Goal: Transaction & Acquisition: Purchase product/service

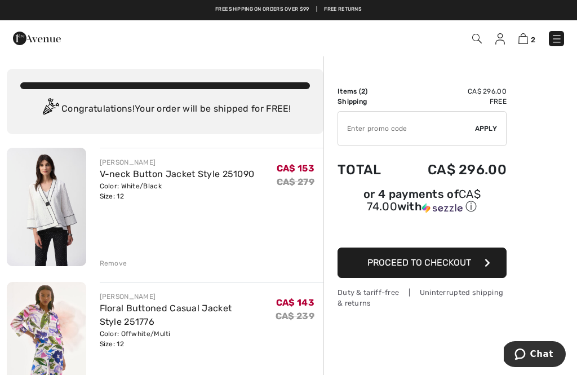
click at [117, 257] on div "Remove" at bounding box center [212, 262] width 224 height 12
click at [113, 267] on div "Remove" at bounding box center [114, 263] width 28 height 10
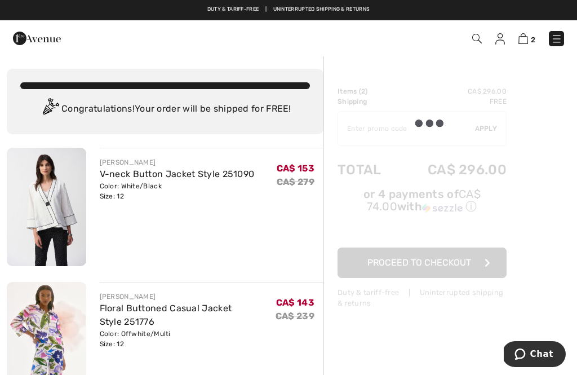
click at [121, 260] on div "Remove" at bounding box center [114, 263] width 28 height 10
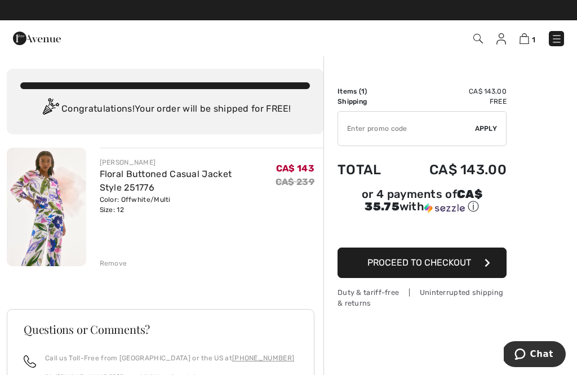
click at [546, 51] on div "1 Checkout 1 An item has been added to your Shopping Bag. Checkout" at bounding box center [288, 38] width 577 height 36
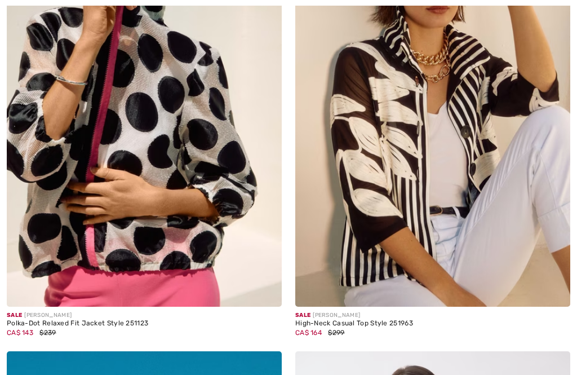
scroll to position [4103, 0]
click at [390, 170] on img at bounding box center [432, 100] width 275 height 412
click at [388, 137] on img at bounding box center [432, 100] width 275 height 412
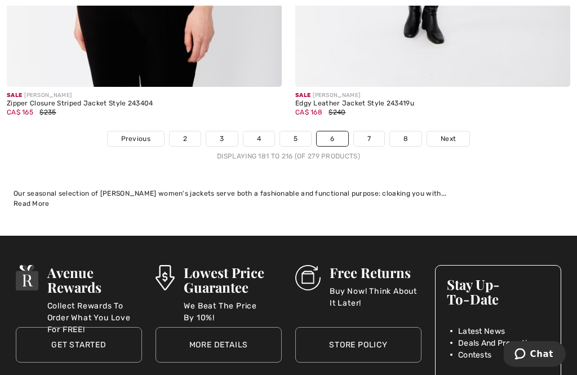
scroll to position [8672, 0]
click at [364, 136] on link "7" at bounding box center [369, 138] width 30 height 15
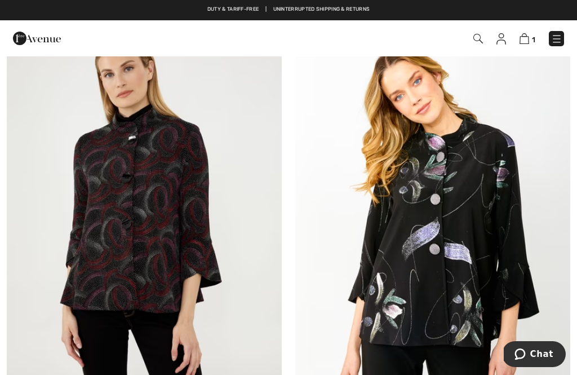
scroll to position [580, 0]
click at [152, 235] on img at bounding box center [144, 223] width 275 height 412
click at [150, 235] on img at bounding box center [144, 223] width 275 height 412
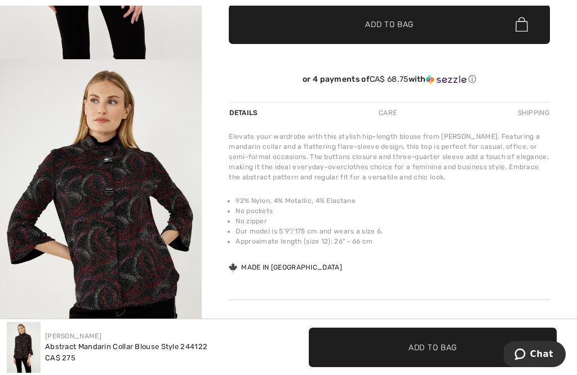
scroll to position [300, 0]
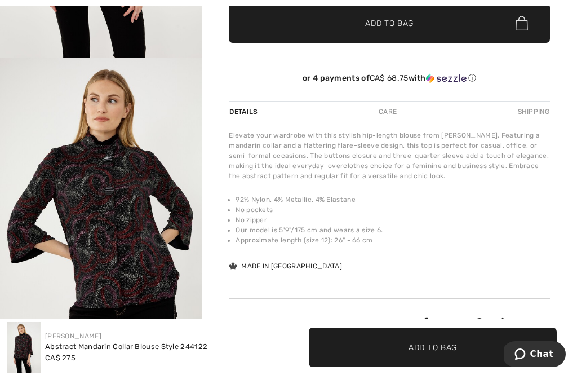
click at [505, 207] on li "No pockets" at bounding box center [392, 209] width 314 height 10
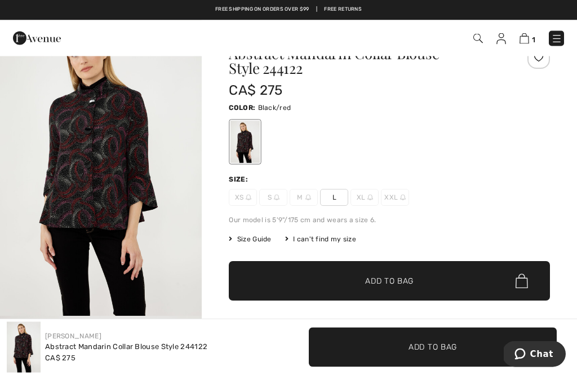
scroll to position [0, 0]
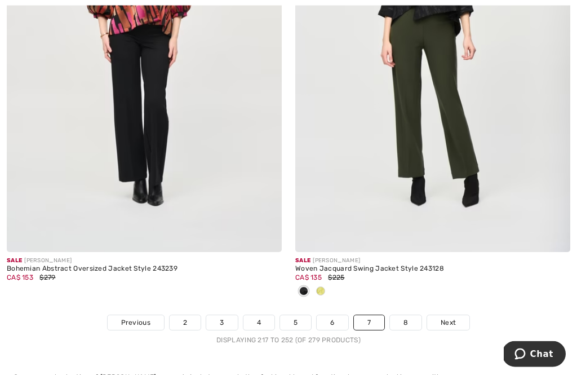
scroll to position [8432, 0]
click at [405, 316] on link "8" at bounding box center [406, 322] width 32 height 15
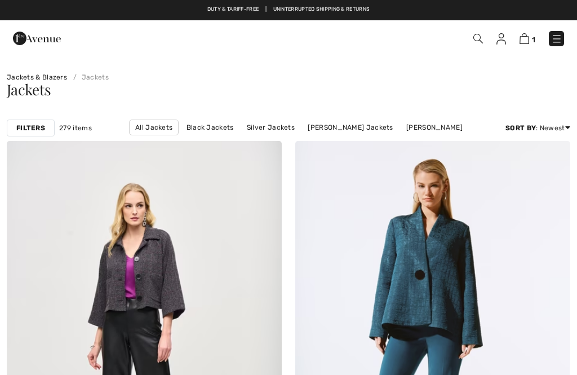
checkbox input "true"
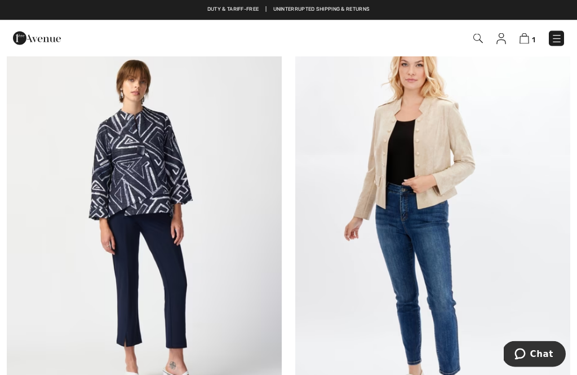
scroll to position [3979, 0]
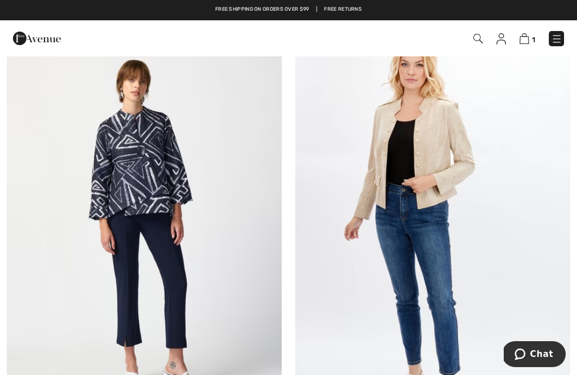
click at [138, 180] on img at bounding box center [144, 224] width 275 height 412
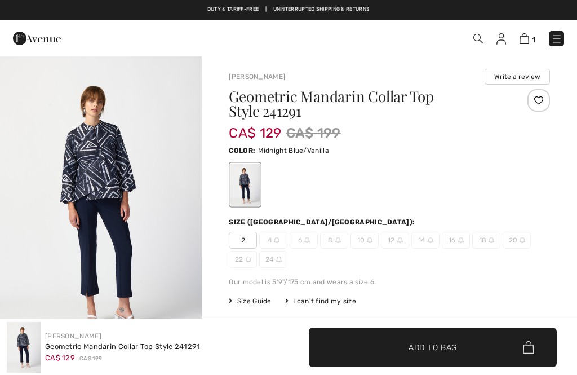
checkbox input "true"
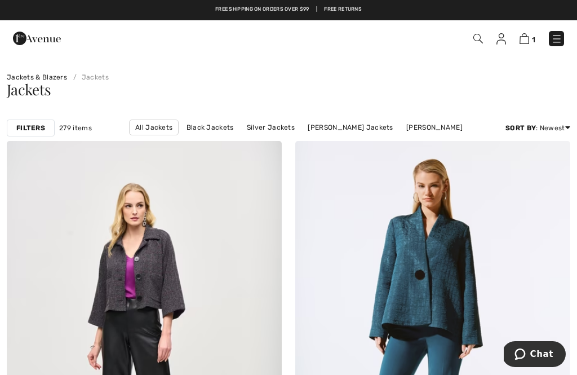
click at [267, 178] on div at bounding box center [258, 164] width 47 height 47
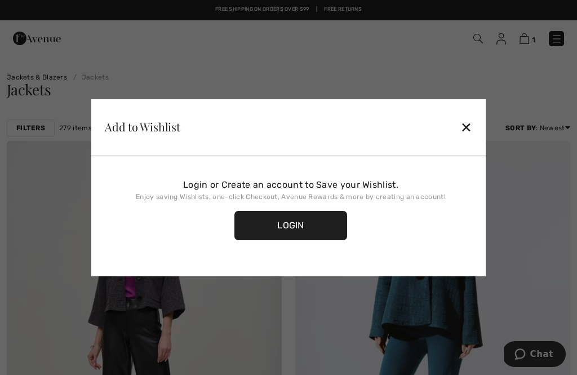
click at [304, 175] on div "Login or Create an account to Save your Wishlist. Enjoy saving Wishlists, one-c…" at bounding box center [291, 213] width 372 height 98
click at [470, 125] on div "✕" at bounding box center [466, 127] width 12 height 24
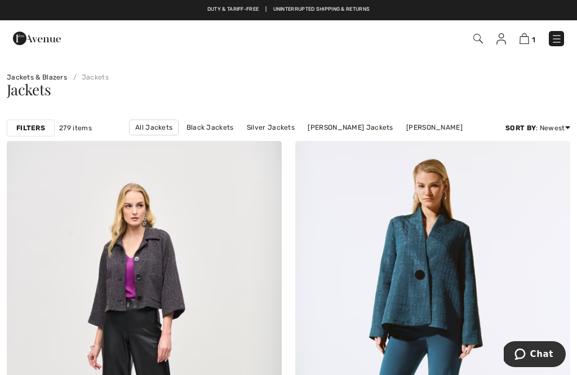
click at [36, 126] on strong "Filters" at bounding box center [30, 128] width 29 height 10
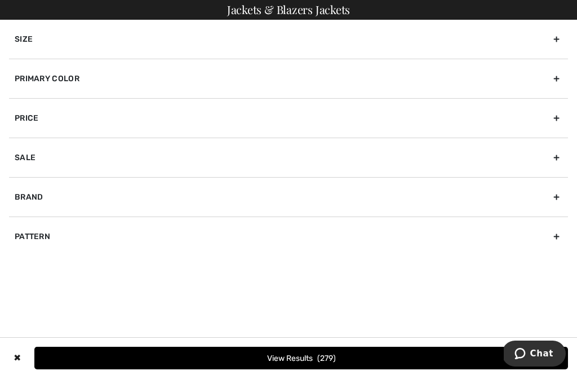
scroll to position [19, 0]
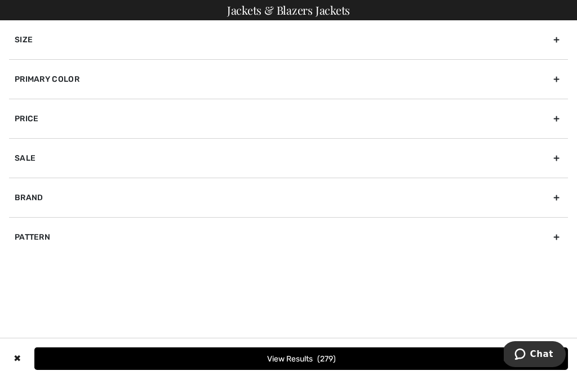
click at [456, 316] on div "Jackets & Blazers Jackets Size 00 0 2 4 6 8 10 12 14 16 18 20 22 24 26 28 30 32…" at bounding box center [288, 187] width 577 height 375
click at [23, 35] on div "Size" at bounding box center [288, 39] width 559 height 39
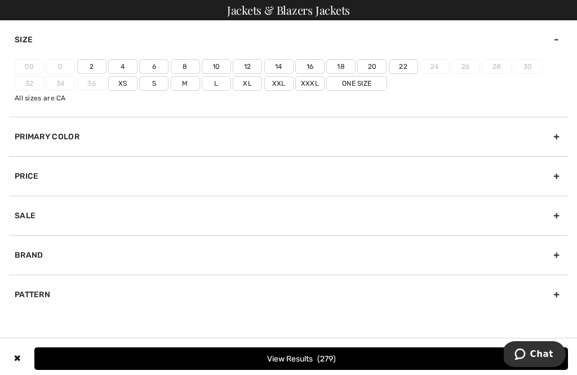
click at [256, 59] on label "12" at bounding box center [247, 66] width 29 height 15
click at [0, 0] on input"] "12" at bounding box center [0, 0] width 0 height 0
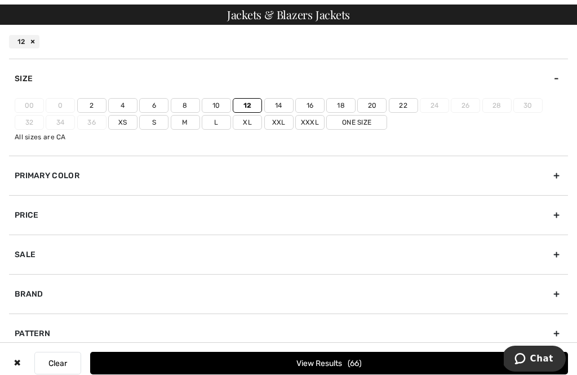
scroll to position [0, 0]
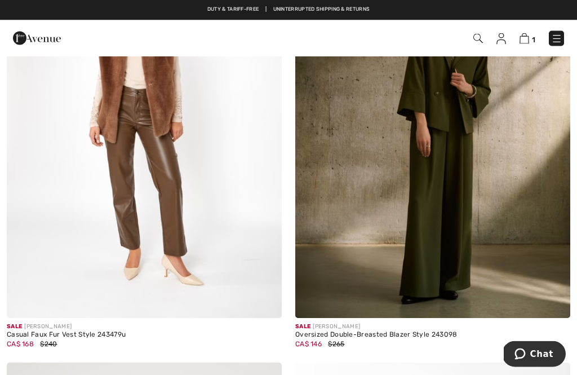
scroll to position [235, 0]
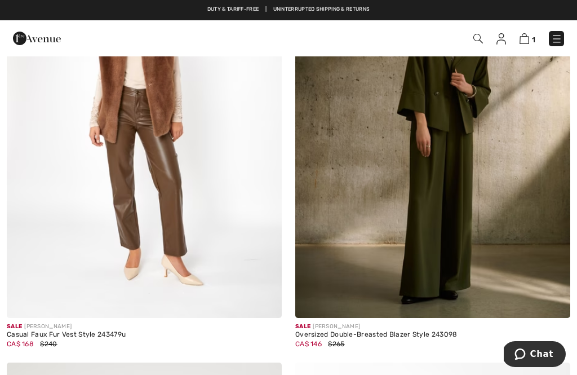
click at [34, 32] on img at bounding box center [37, 38] width 48 height 23
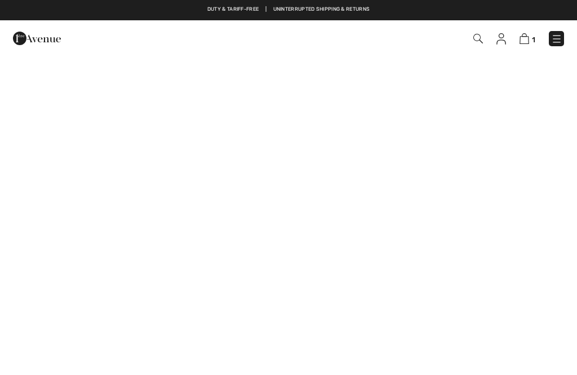
checkbox input "true"
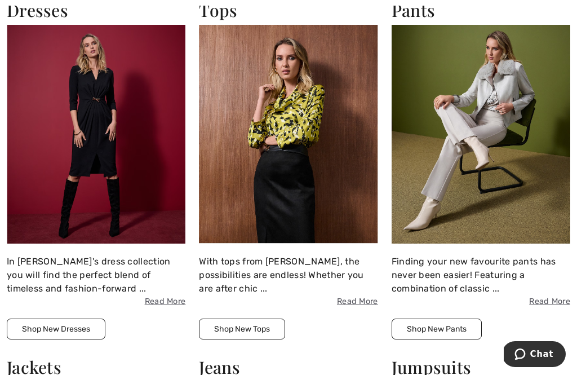
scroll to position [1399, 0]
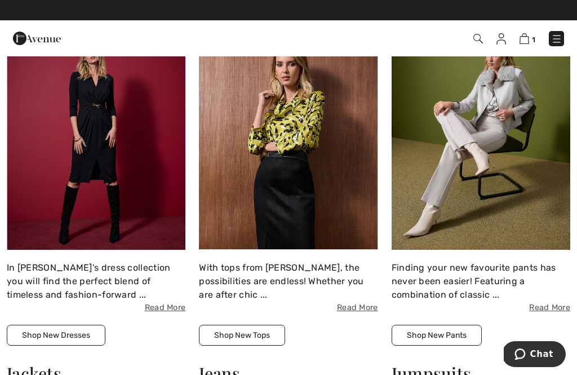
click at [303, 128] on img at bounding box center [288, 140] width 179 height 218
click at [297, 109] on img at bounding box center [288, 140] width 179 height 218
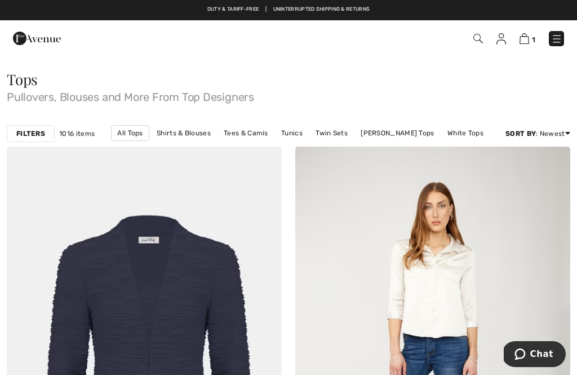
click at [34, 135] on strong "Filters" at bounding box center [30, 133] width 29 height 10
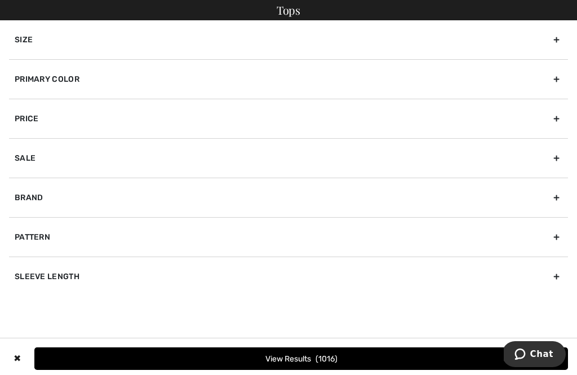
click at [24, 29] on div "Size" at bounding box center [288, 39] width 559 height 39
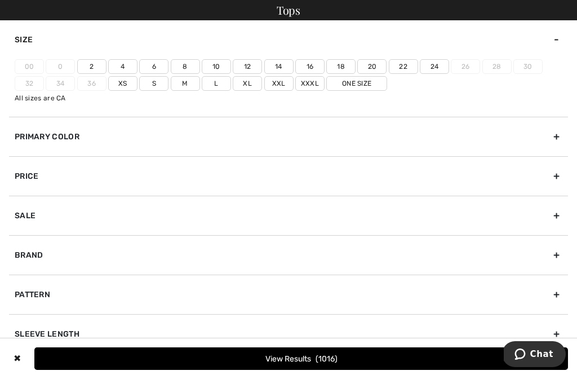
click at [258, 60] on label "12" at bounding box center [247, 66] width 29 height 15
click at [0, 0] on input"] "12" at bounding box center [0, 0] width 0 height 0
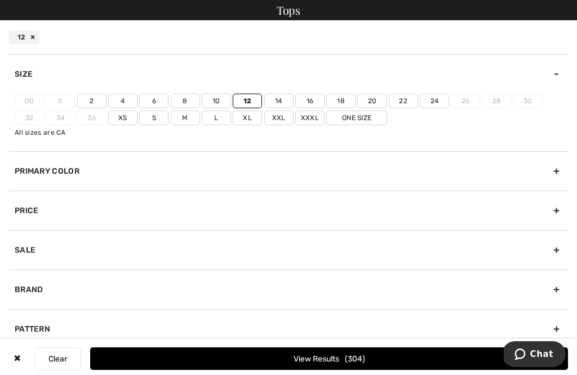
click at [302, 361] on button "View Results 304" at bounding box center [329, 358] width 478 height 23
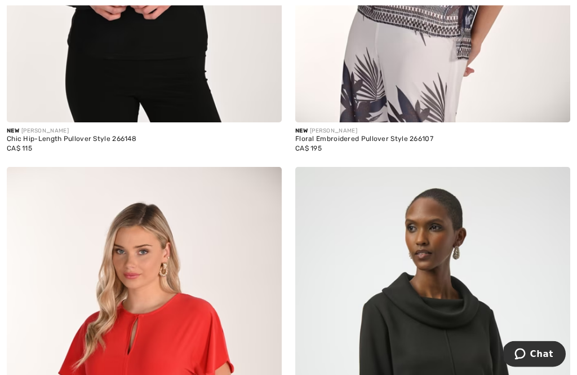
scroll to position [2332, 0]
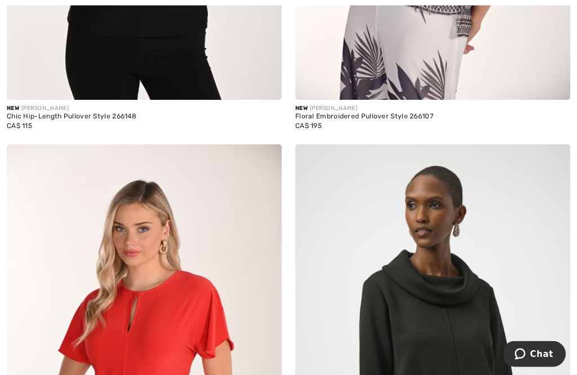
click at [288, 272] on div "New JOSEPH RIBKOFF Slim Cropped Formal Trousers Style 254004 CA$ 199" at bounding box center [432, 382] width 288 height 475
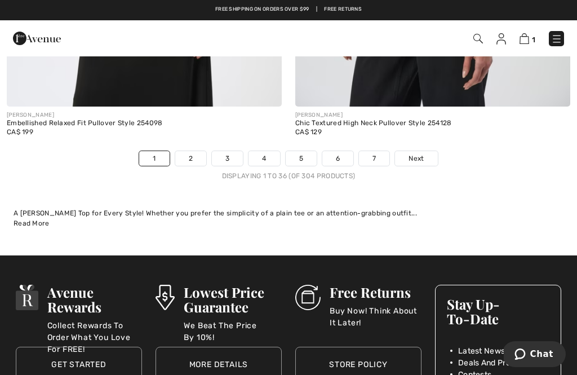
scroll to position [8722, 0]
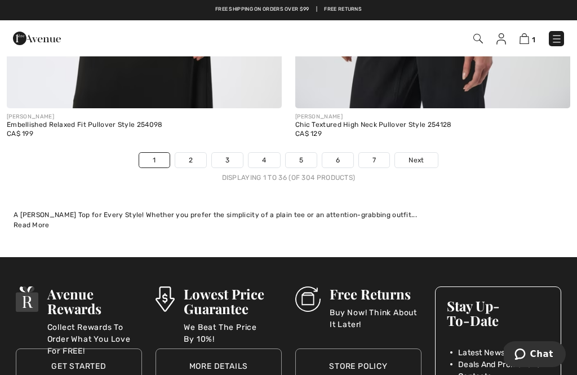
click at [196, 156] on link "2" at bounding box center [190, 160] width 31 height 15
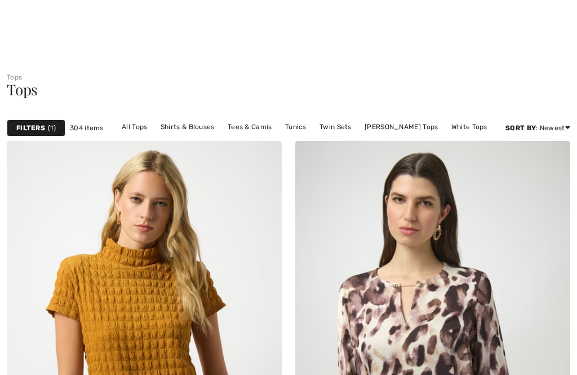
scroll to position [474, 0]
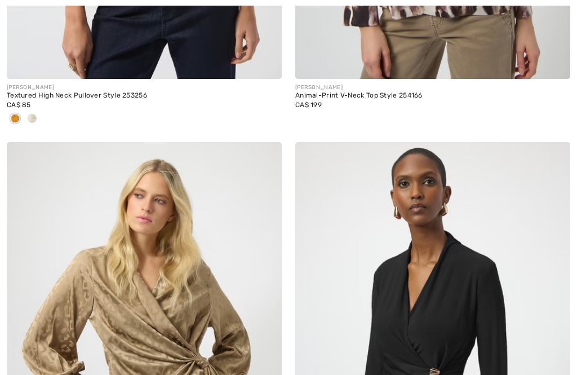
checkbox input "true"
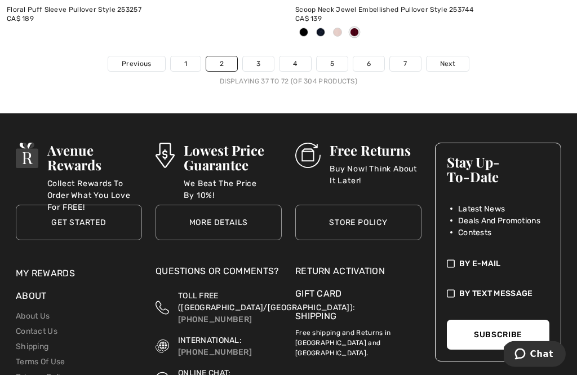
scroll to position [8821, 0]
click at [254, 56] on link "3" at bounding box center [258, 63] width 31 height 15
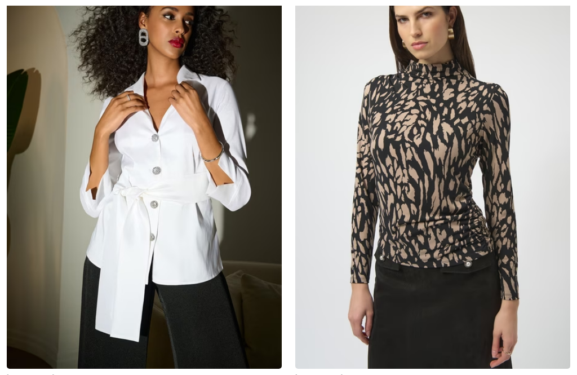
checkbox input "true"
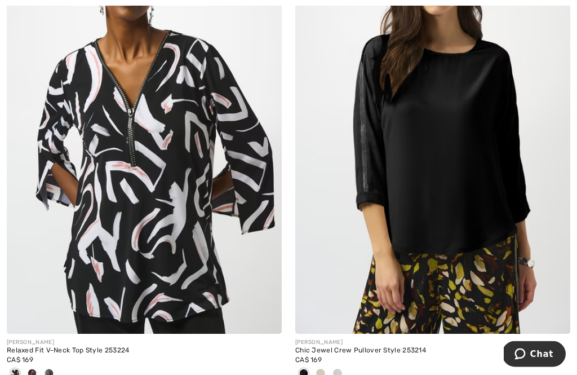
scroll to position [4953, 0]
click at [552, 266] on img at bounding box center [432, 127] width 275 height 412
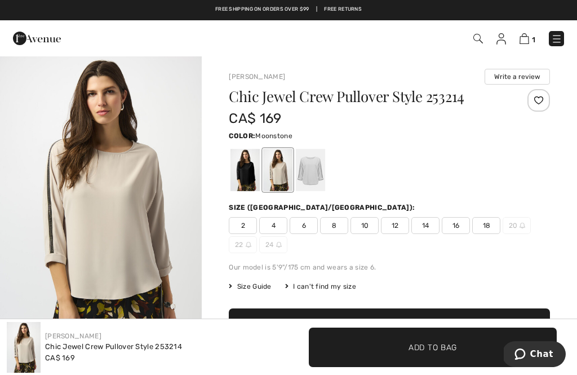
click at [247, 175] on div at bounding box center [244, 170] width 29 height 42
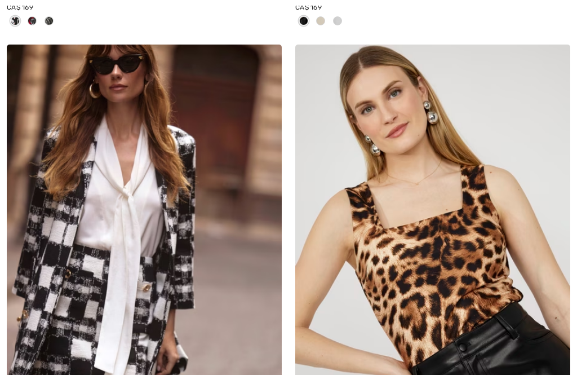
checkbox input "true"
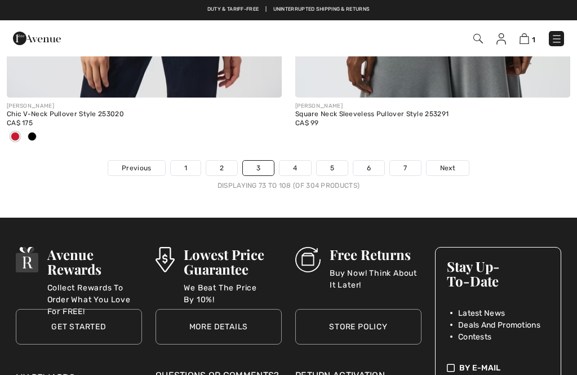
scroll to position [8656, 0]
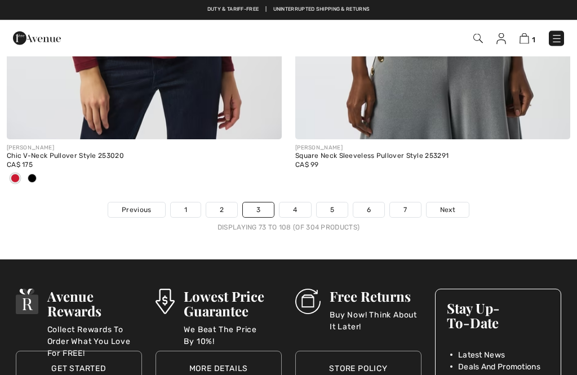
click at [453, 205] on span "Next" at bounding box center [447, 210] width 15 height 10
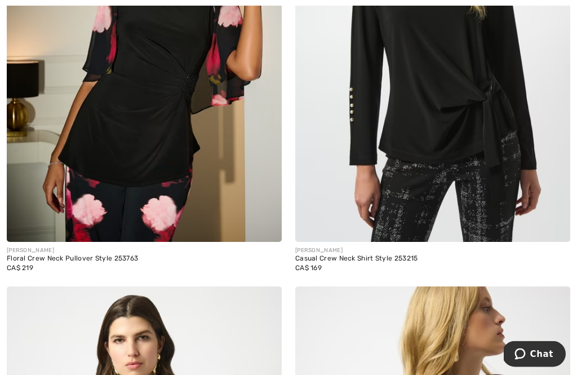
scroll to position [5063, 0]
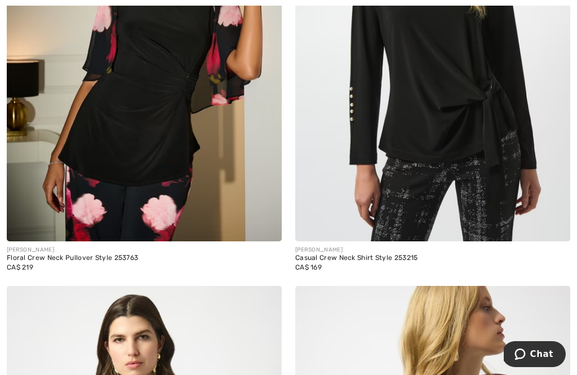
click at [549, 213] on span at bounding box center [553, 224] width 23 height 23
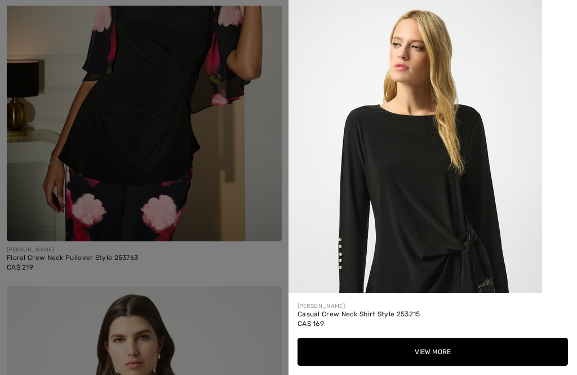
click at [447, 133] on img at bounding box center [414, 190] width 253 height 380
click at [434, 226] on img at bounding box center [414, 190] width 253 height 380
click at [435, 232] on img at bounding box center [414, 190] width 253 height 380
click at [434, 365] on button "View More" at bounding box center [432, 351] width 270 height 28
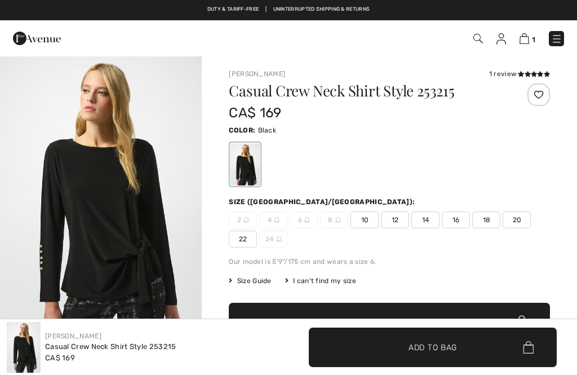
checkbox input "true"
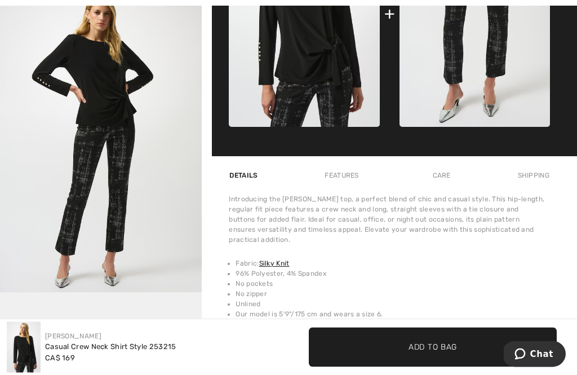
scroll to position [570, 0]
click at [478, 288] on li "No zipper" at bounding box center [392, 293] width 314 height 10
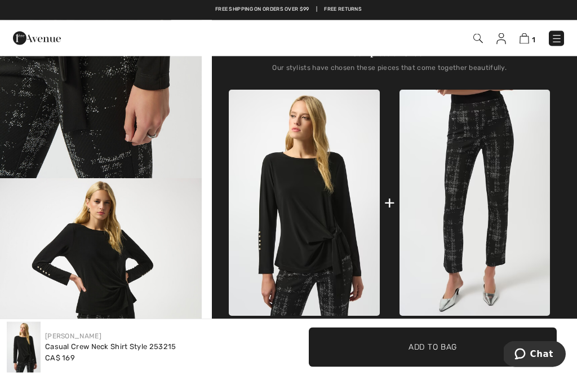
scroll to position [377, 0]
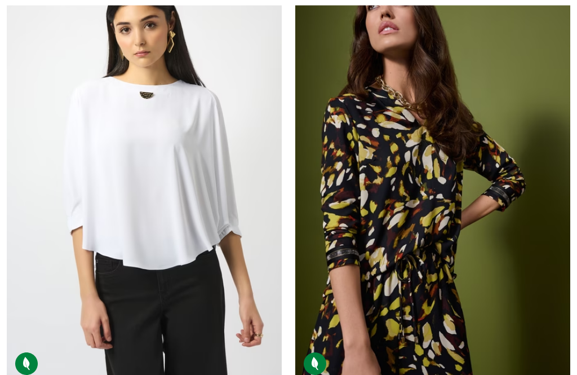
scroll to position [4466, 0]
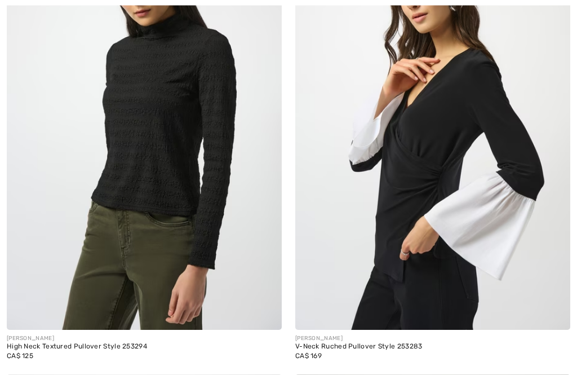
click at [276, 351] on div "CA$ 125" at bounding box center [144, 356] width 275 height 10
click at [158, 185] on img at bounding box center [144, 123] width 275 height 412
click at [159, 154] on img at bounding box center [144, 123] width 275 height 412
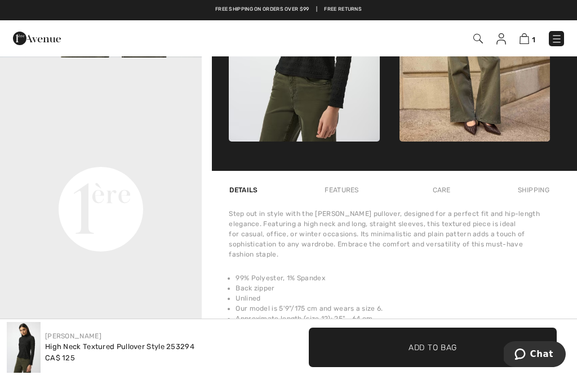
scroll to position [28, 0]
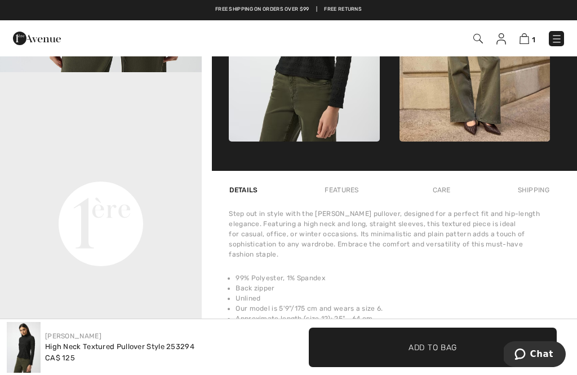
click at [119, 173] on video "Your browser does not support the video tag." at bounding box center [101, 122] width 202 height 101
click at [98, 173] on video "Your browser does not support the video tag." at bounding box center [101, 122] width 202 height 101
click at [105, 173] on video "Your browser does not support the video tag." at bounding box center [101, 122] width 202 height 101
click at [115, 173] on video "Your browser does not support the video tag." at bounding box center [101, 122] width 202 height 101
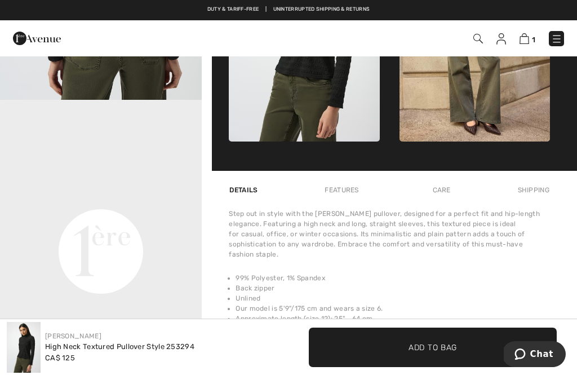
scroll to position [0, 0]
click at [99, 200] on video "Your browser does not support the video tag." at bounding box center [101, 150] width 202 height 101
click at [128, 200] on video "Your browser does not support the video tag." at bounding box center [101, 150] width 202 height 101
click at [118, 200] on video "Your browser does not support the video tag." at bounding box center [101, 150] width 202 height 101
click at [119, 200] on video "Your browser does not support the video tag." at bounding box center [101, 150] width 202 height 101
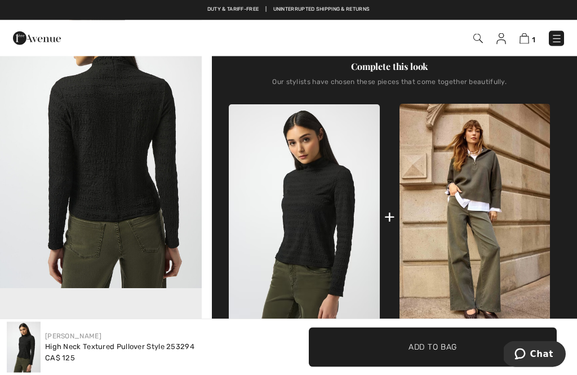
click at [124, 189] on img "2 / 4" at bounding box center [101, 137] width 202 height 302
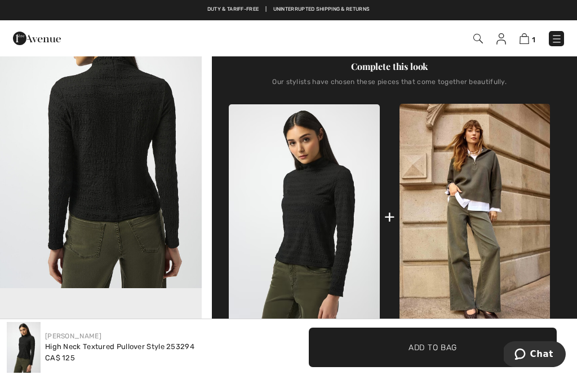
click at [128, 175] on img at bounding box center [101, 136] width 202 height 303
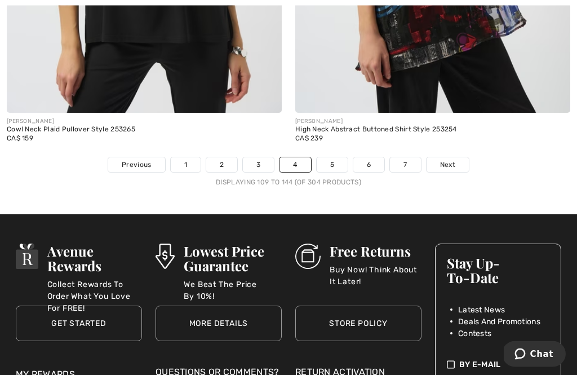
scroll to position [8627, 0]
click at [341, 160] on link "5" at bounding box center [332, 164] width 31 height 15
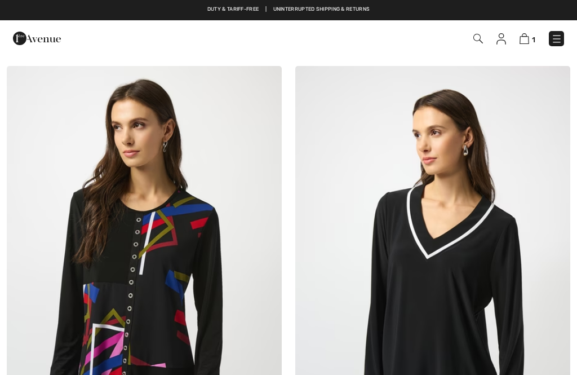
checkbox input "true"
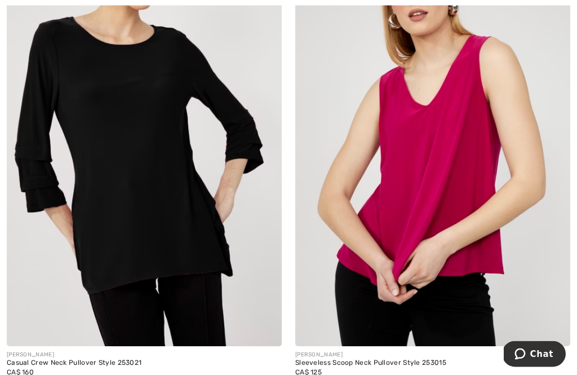
scroll to position [6560, 0]
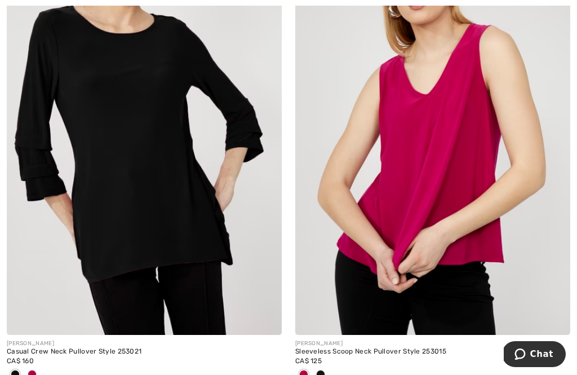
click at [142, 192] on img at bounding box center [144, 128] width 275 height 412
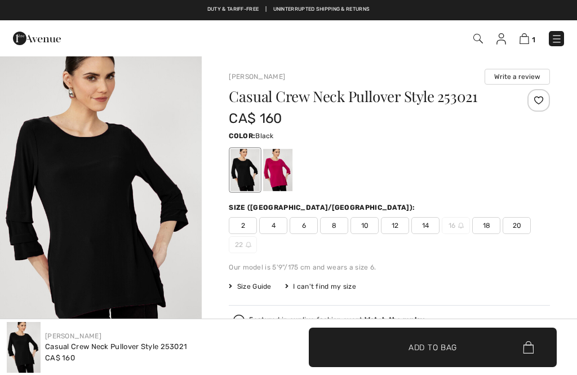
checkbox input "true"
click at [282, 164] on div at bounding box center [277, 170] width 29 height 42
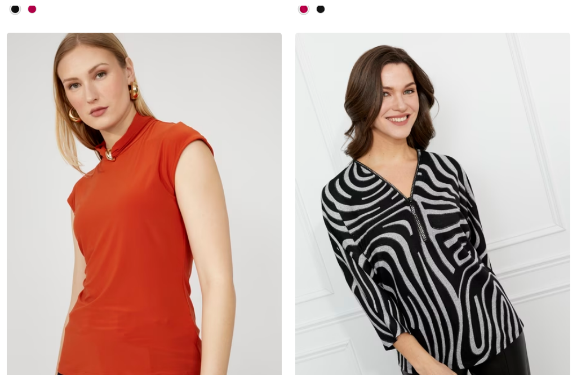
checkbox input "true"
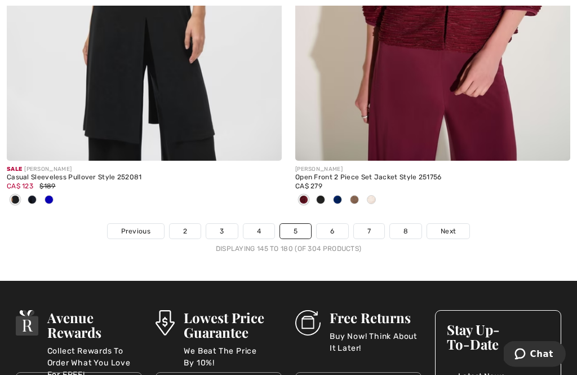
scroll to position [8635, 0]
click at [455, 243] on div "Displaying 145 to 180 (of 304 products)" at bounding box center [288, 248] width 577 height 10
click at [458, 227] on link "Next" at bounding box center [448, 231] width 42 height 15
click at [459, 224] on link "Next" at bounding box center [448, 231] width 42 height 15
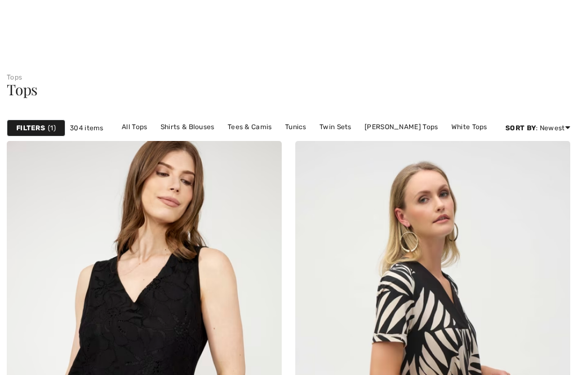
checkbox input "true"
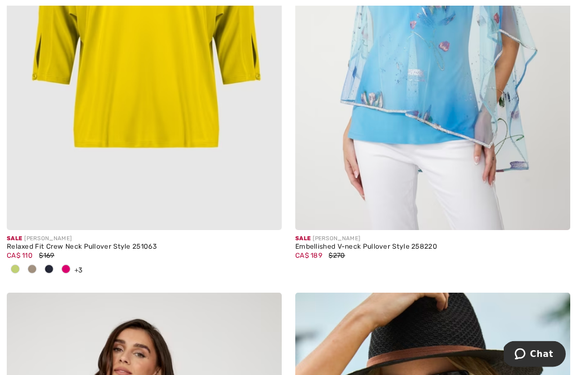
scroll to position [6247, 0]
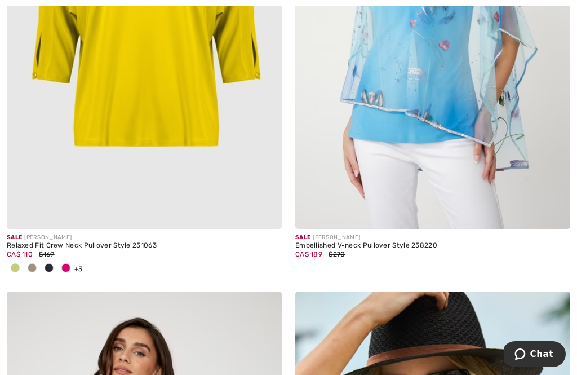
click at [174, 91] on img at bounding box center [144, 22] width 275 height 412
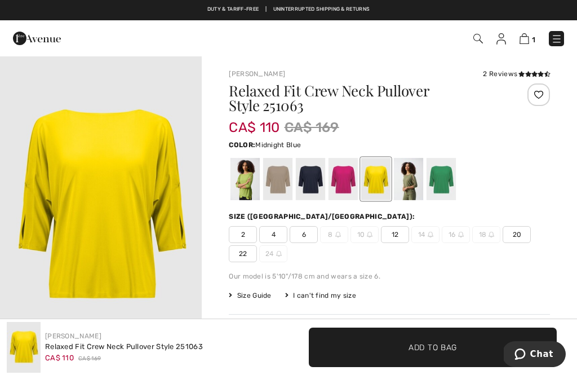
click at [313, 173] on div at bounding box center [310, 179] width 29 height 42
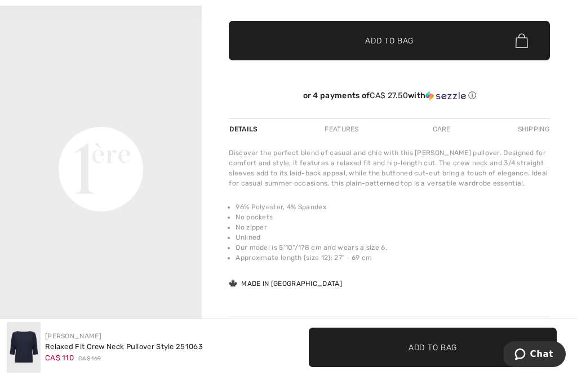
scroll to position [341, 0]
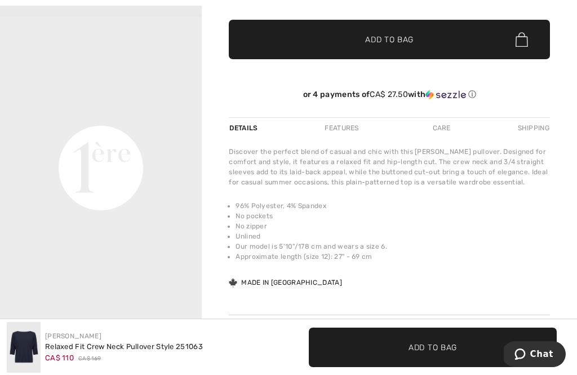
click at [240, 301] on div "Joseph Ribkoff 2 Reviews 2 Reviews Relaxed Fit Crew Neck Pullover Style 251063 …" at bounding box center [389, 67] width 321 height 681
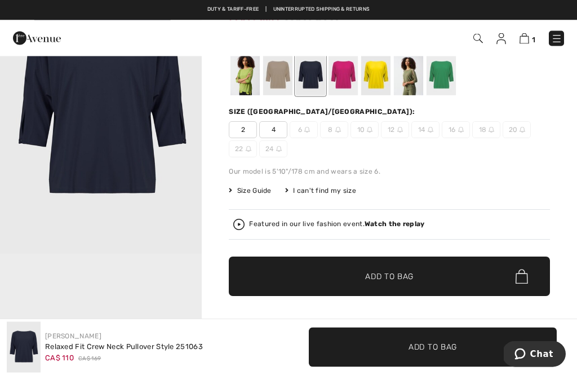
scroll to position [0, 0]
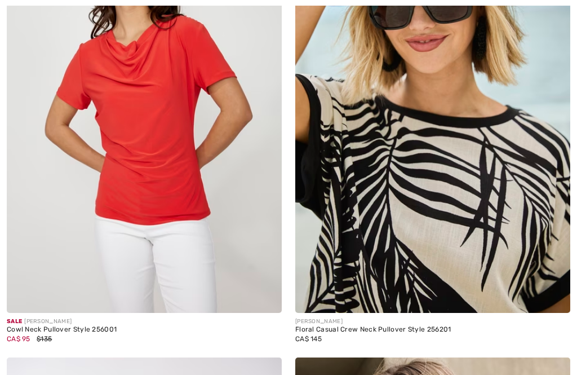
checkbox input "true"
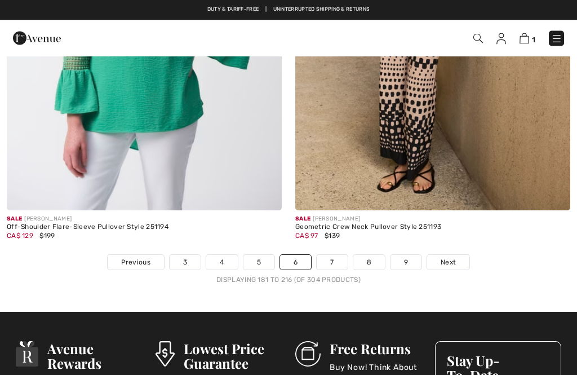
scroll to position [8601, 0]
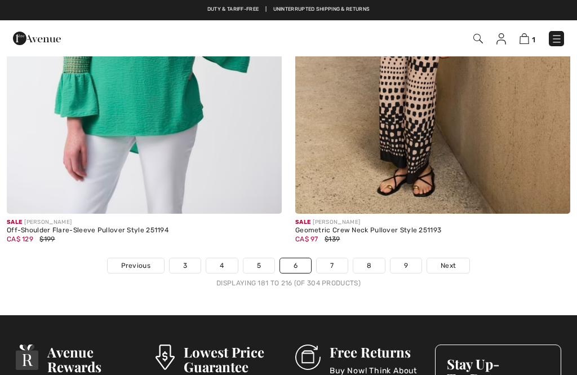
click at [450, 264] on link "Next" at bounding box center [448, 265] width 42 height 15
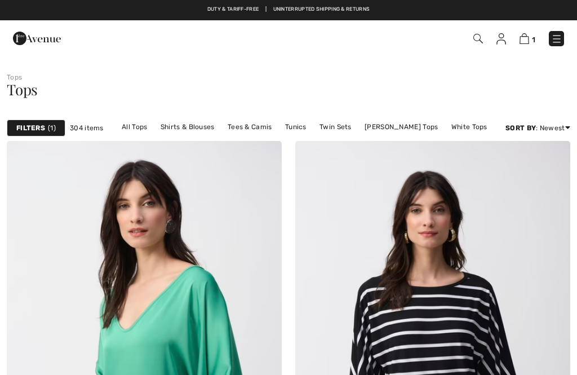
checkbox input "true"
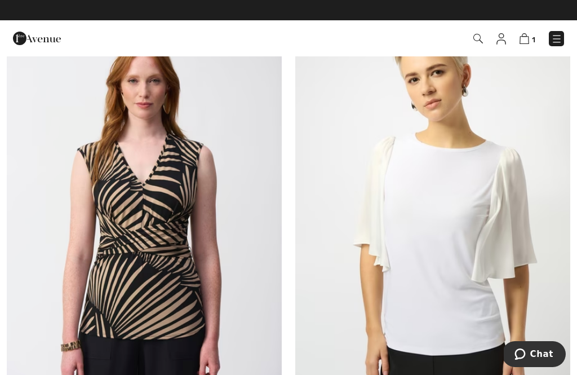
scroll to position [607, 0]
click at [446, 243] on img at bounding box center [432, 215] width 275 height 412
click at [452, 244] on img at bounding box center [432, 215] width 275 height 412
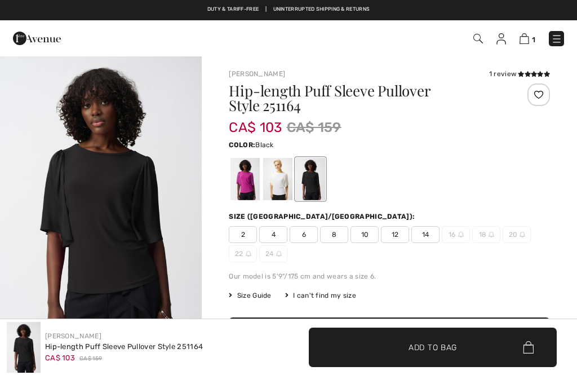
checkbox input "true"
click at [99, 188] on img "1 / 1" at bounding box center [101, 206] width 202 height 302
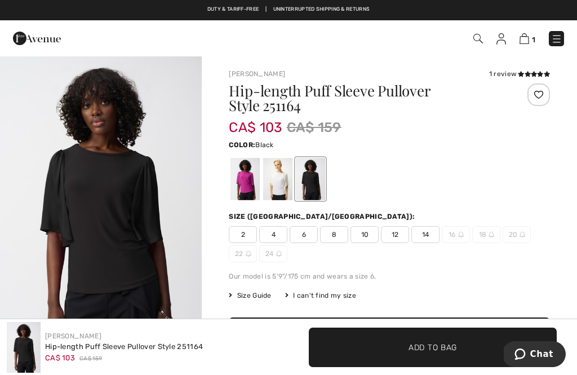
click at [123, 218] on img "1 / 1" at bounding box center [101, 206] width 202 height 302
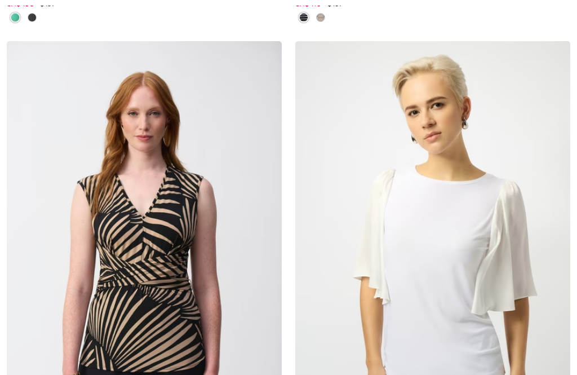
checkbox input "true"
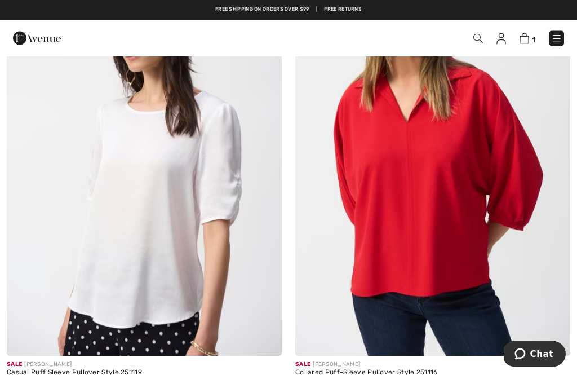
scroll to position [3591, 0]
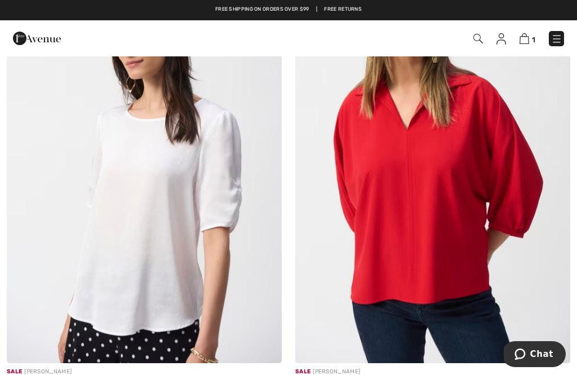
click at [144, 261] on img at bounding box center [144, 156] width 275 height 412
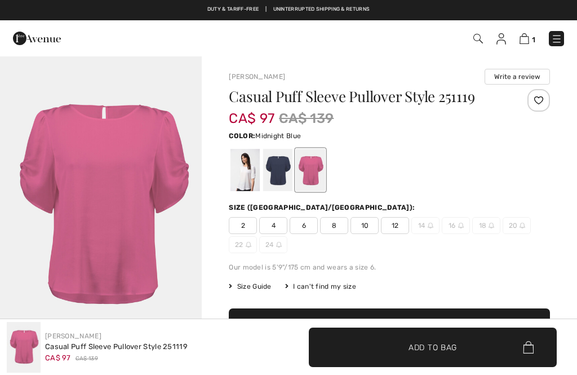
click at [283, 167] on div at bounding box center [277, 170] width 29 height 42
checkbox input "true"
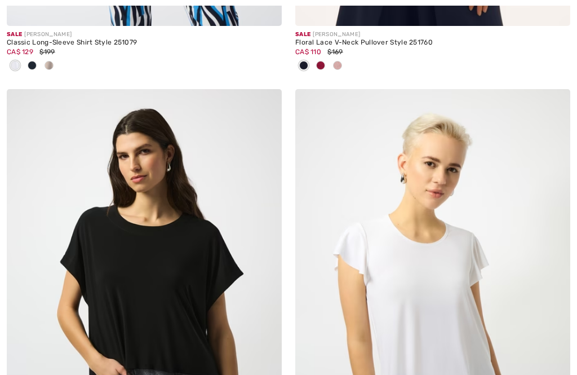
checkbox input "true"
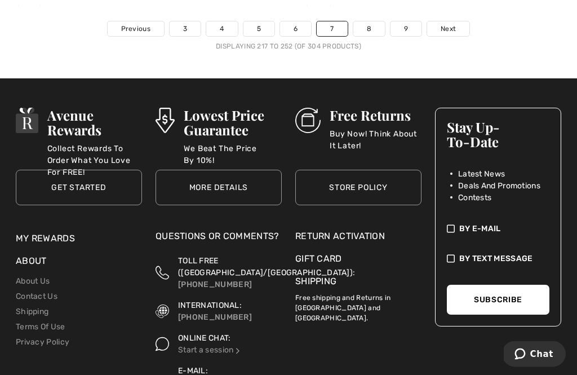
scroll to position [8914, 0]
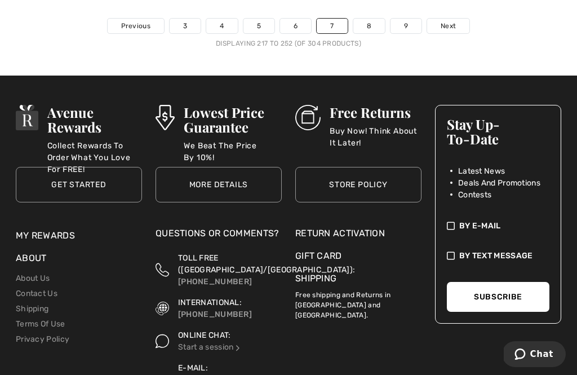
click at [444, 24] on link "Next" at bounding box center [448, 26] width 42 height 15
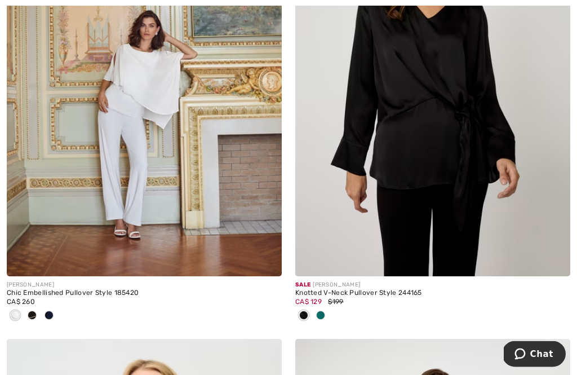
scroll to position [1209, 0]
click at [435, 168] on img at bounding box center [432, 70] width 275 height 412
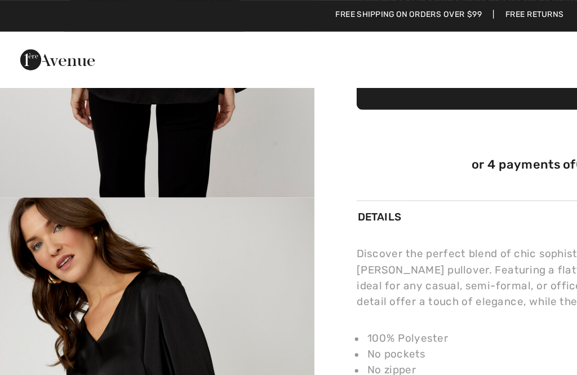
scroll to position [311, 0]
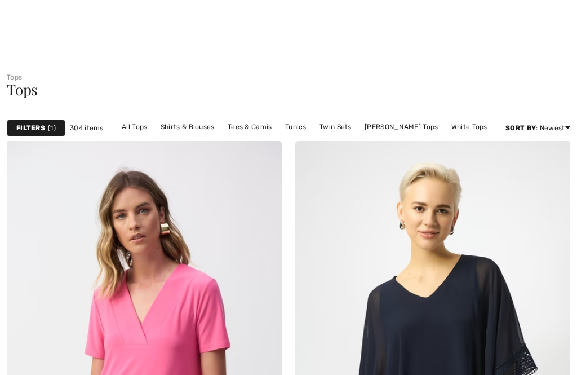
scroll to position [796, 0]
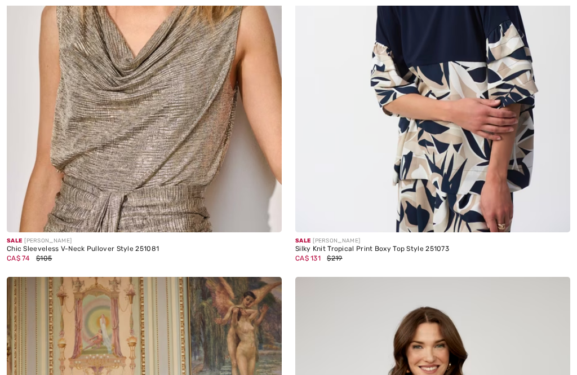
checkbox input "true"
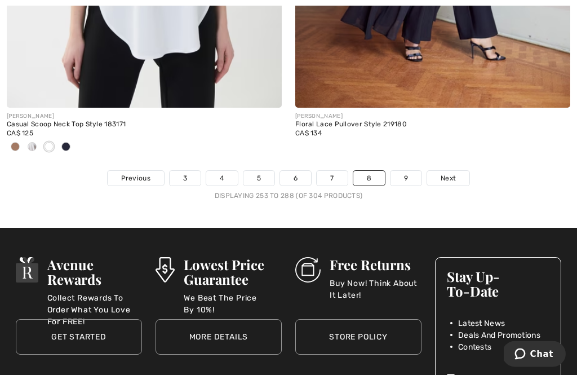
scroll to position [8744, 0]
click at [454, 190] on div "Displaying 253 to 288 (of 304 products)" at bounding box center [288, 195] width 577 height 10
click at [456, 176] on link "Next" at bounding box center [448, 178] width 42 height 15
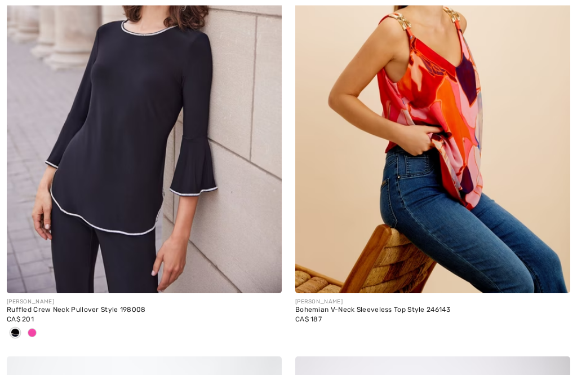
checkbox input "true"
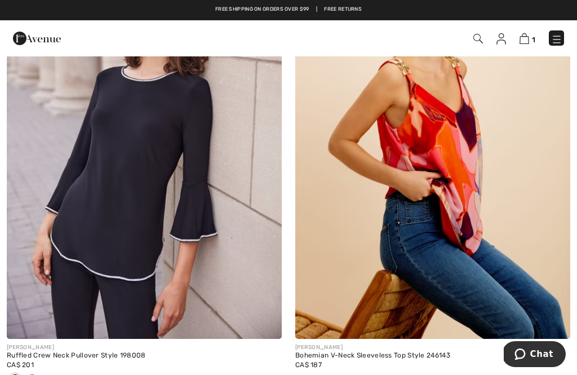
scroll to position [208, 0]
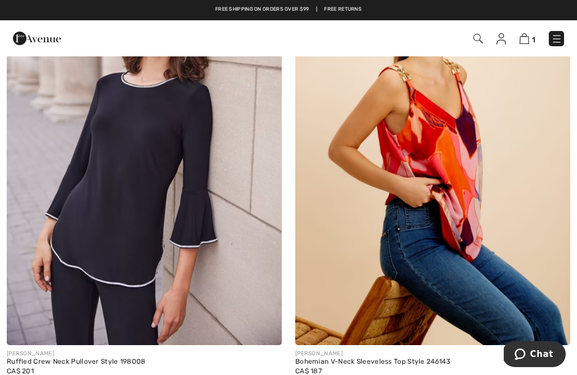
click at [141, 219] on img at bounding box center [144, 138] width 275 height 412
click at [138, 222] on img at bounding box center [144, 138] width 275 height 412
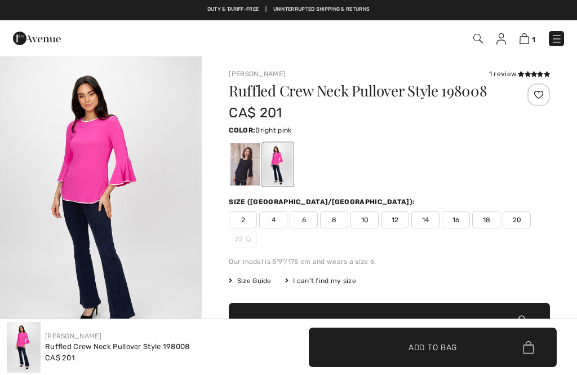
checkbox input "true"
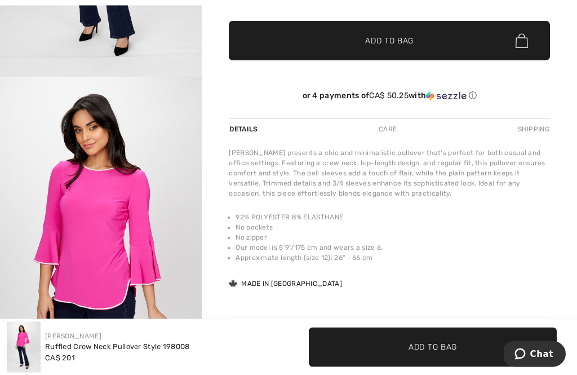
scroll to position [282, 0]
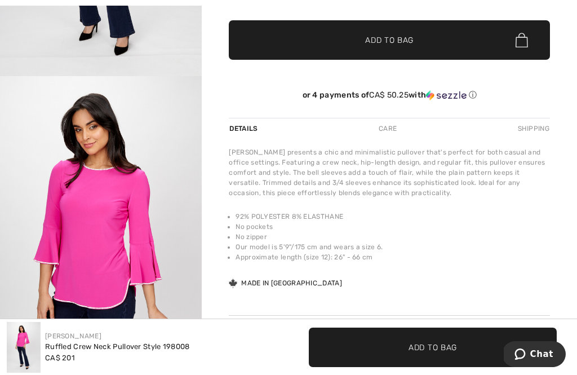
click at [108, 264] on img "2 / 4" at bounding box center [101, 227] width 202 height 303
click at [268, 340] on div "Share" at bounding box center [256, 340] width 54 height 10
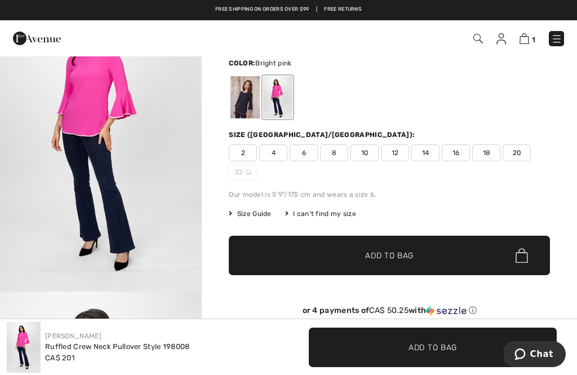
scroll to position [65, 0]
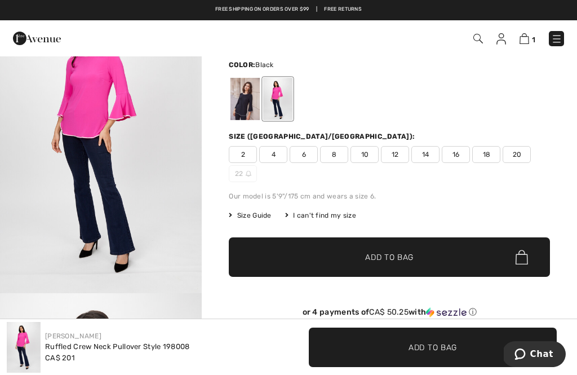
click at [248, 106] on div at bounding box center [244, 99] width 29 height 42
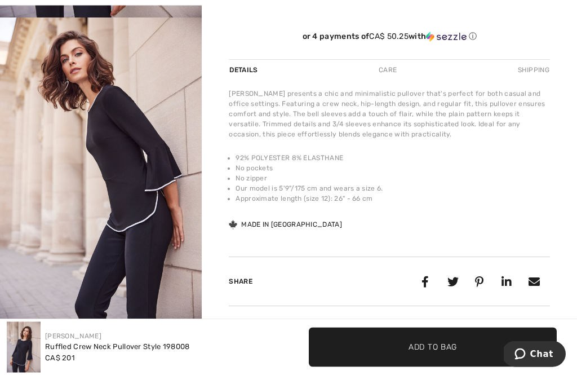
scroll to position [341, 0]
click at [542, 214] on div "Frank Lyman presents a chic and minimalistic pullover that's perfect for both c…" at bounding box center [389, 159] width 321 height 142
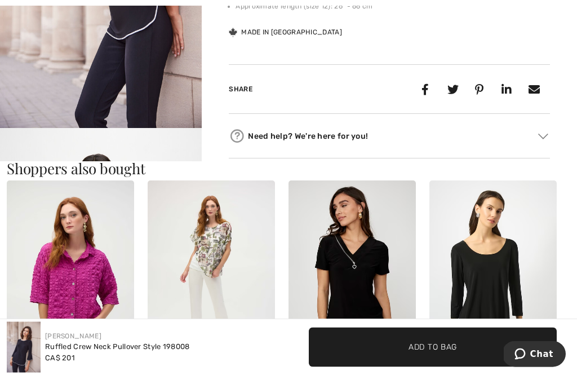
scroll to position [550, 0]
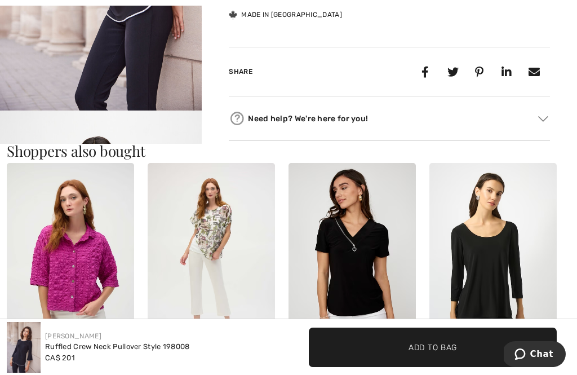
click at [528, 119] on div "Need help? We're here for you!" at bounding box center [389, 118] width 321 height 17
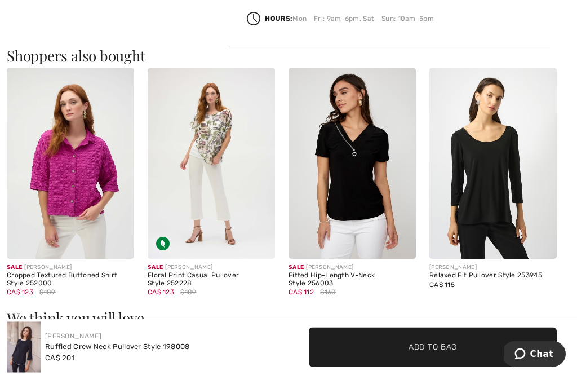
scroll to position [810, 0]
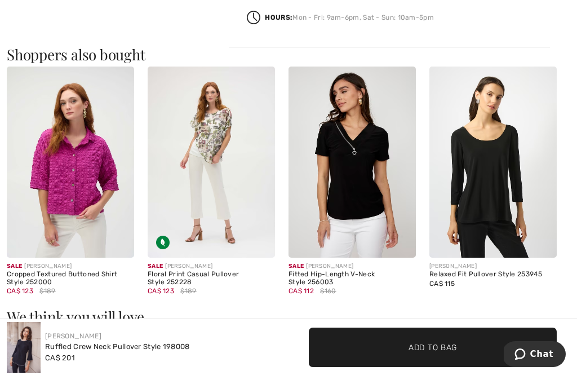
click at [540, 222] on img at bounding box center [492, 161] width 127 height 191
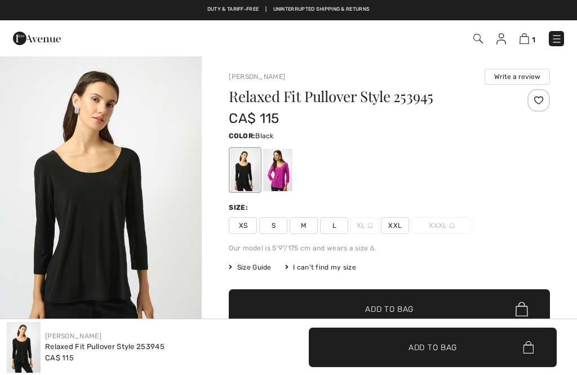
checkbox input "true"
click at [97, 230] on img "1 / 4" at bounding box center [101, 206] width 202 height 302
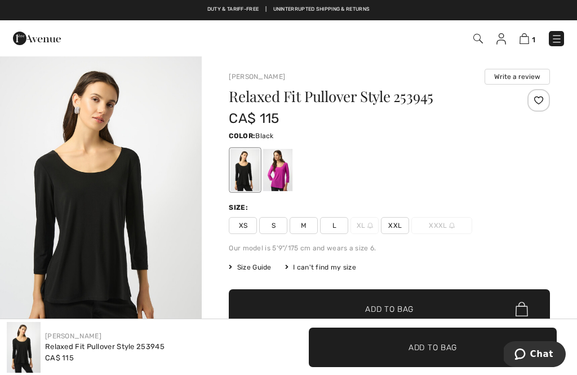
click at [98, 231] on img at bounding box center [101, 206] width 202 height 303
click at [339, 217] on span "L" at bounding box center [334, 225] width 28 height 17
click at [394, 305] on span "Add to Bag" at bounding box center [389, 309] width 48 height 12
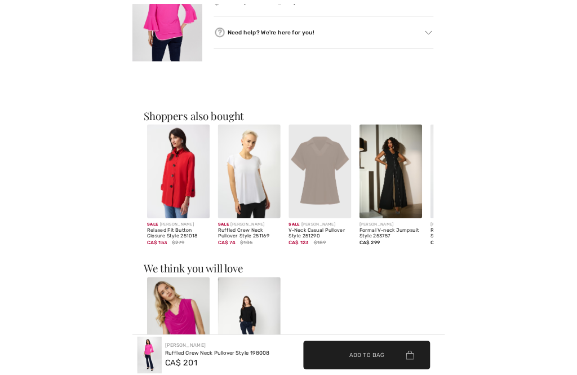
scroll to position [731, 0]
